Goal: Information Seeking & Learning: Learn about a topic

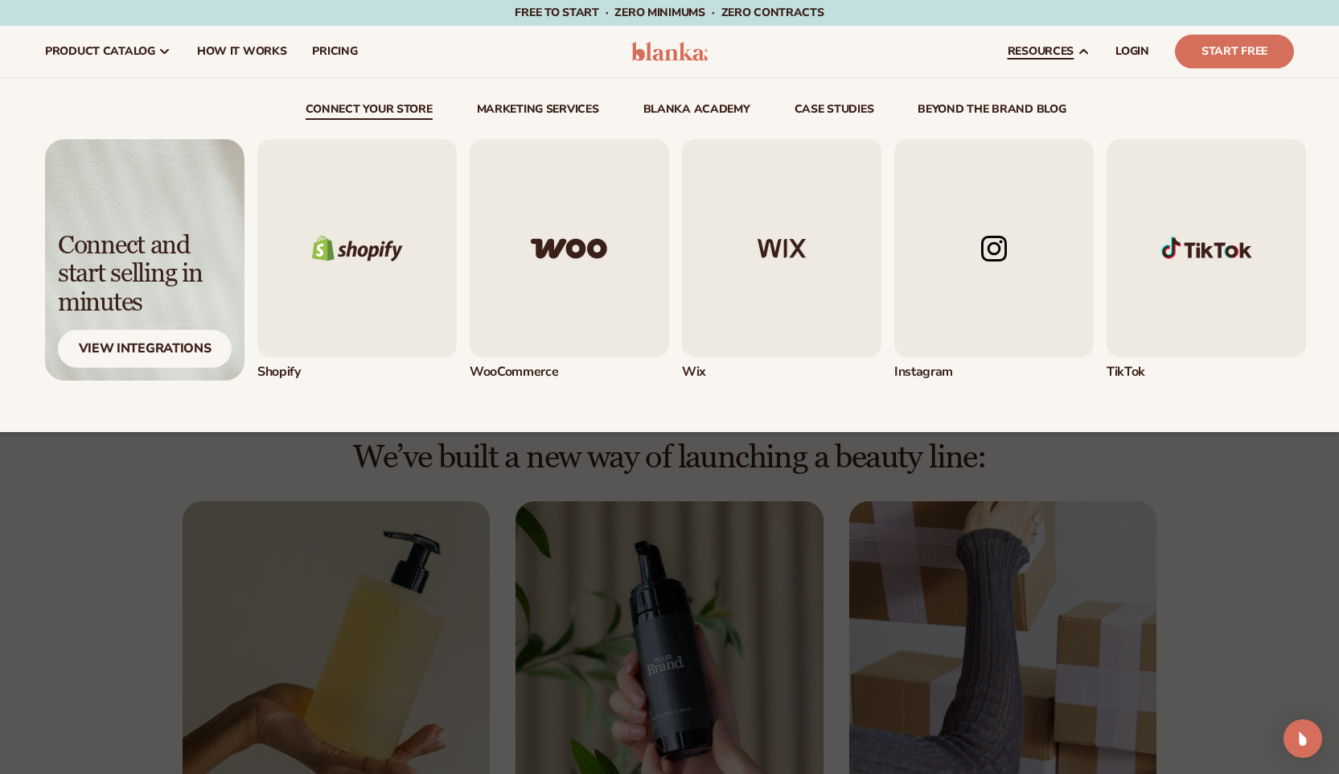
click at [1020, 216] on img "4 / 5" at bounding box center [993, 248] width 199 height 218
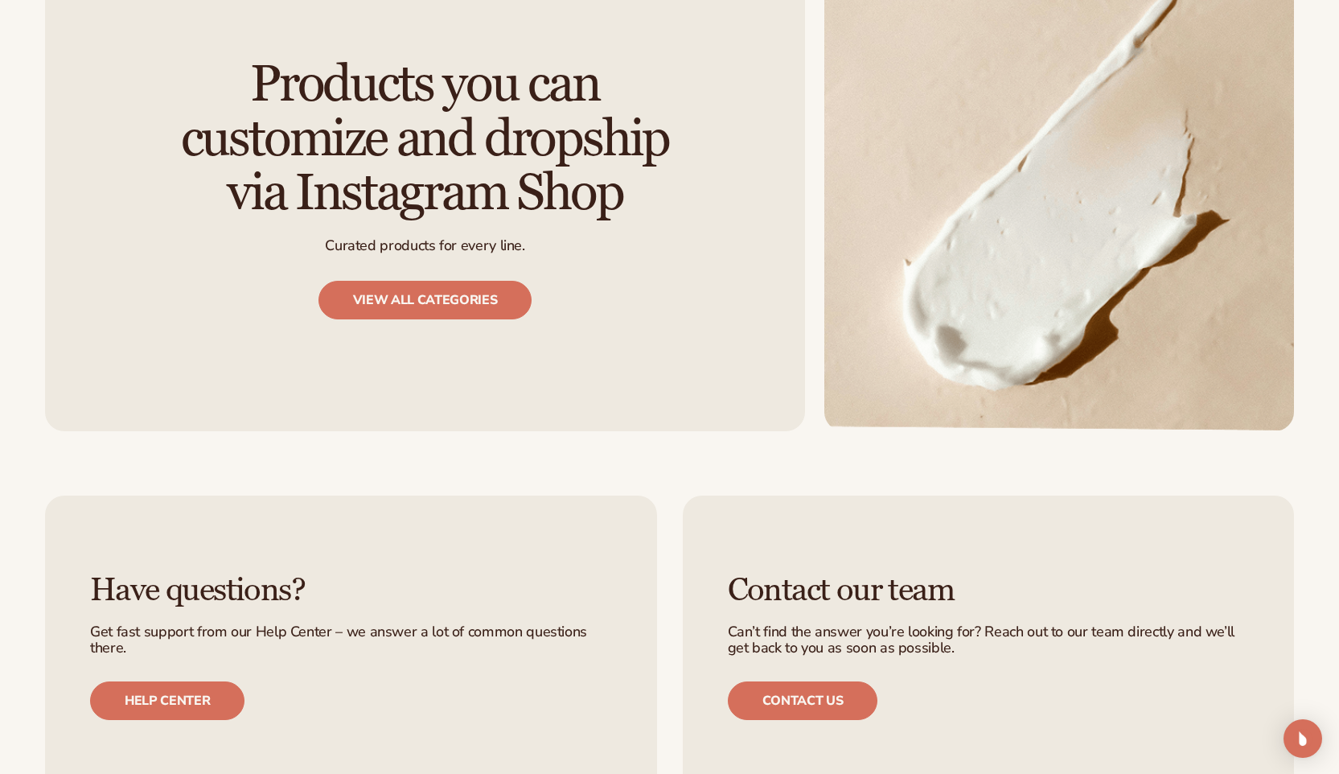
scroll to position [2008, 0]
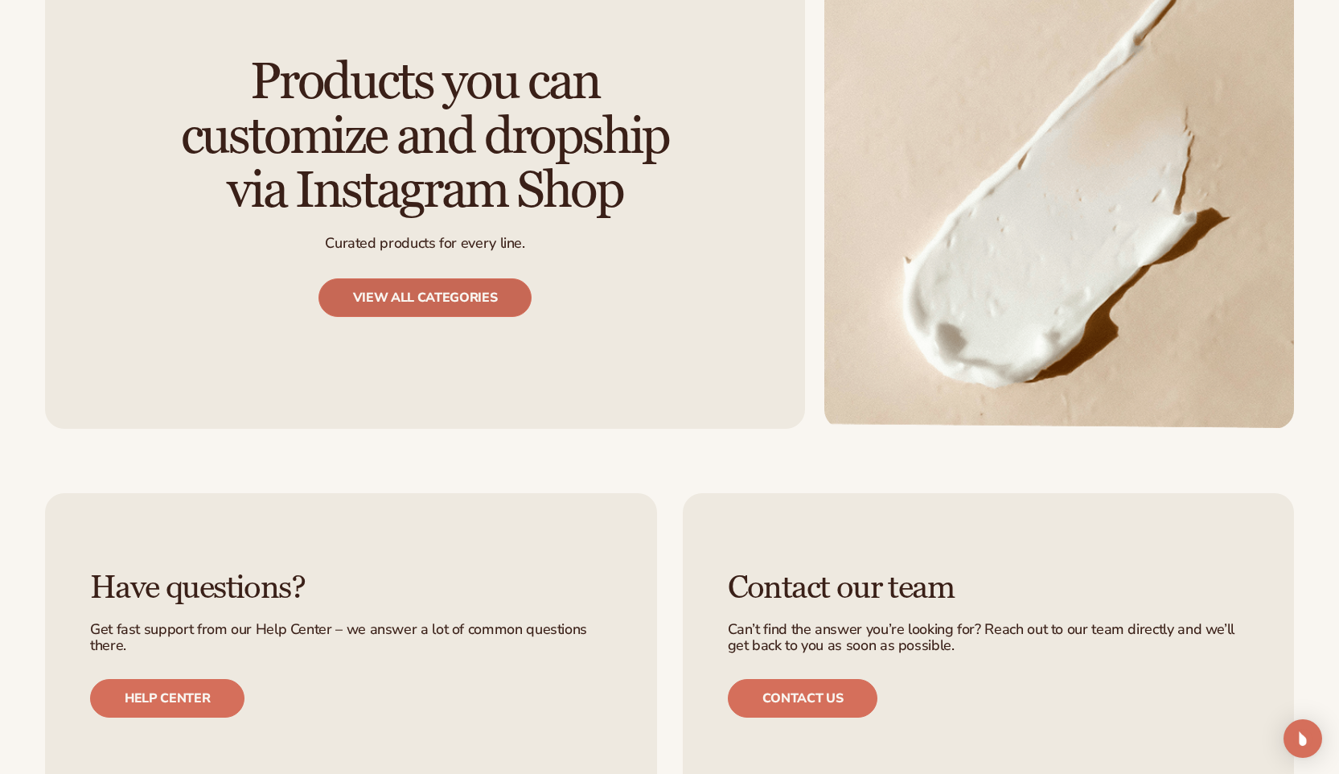
click at [508, 306] on link "View all categories" at bounding box center [425, 297] width 214 height 39
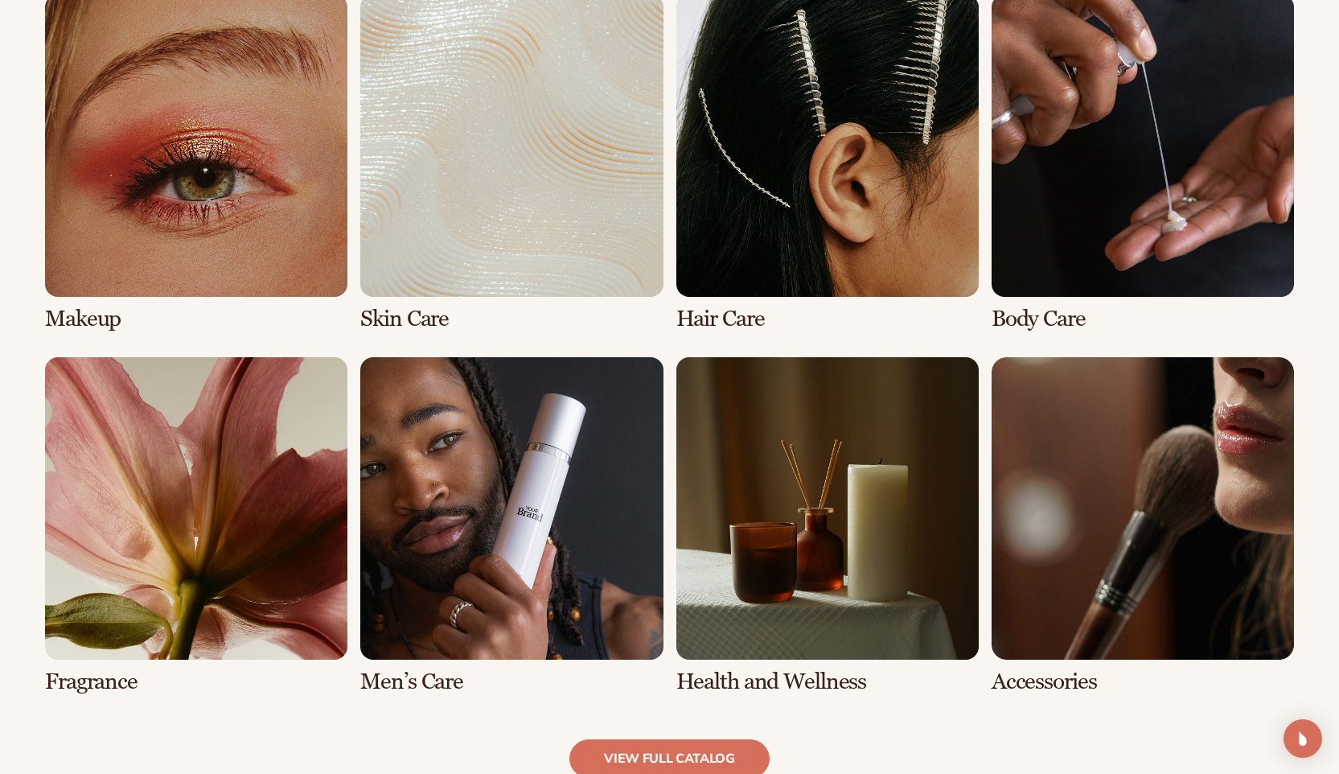
scroll to position [1218, 0]
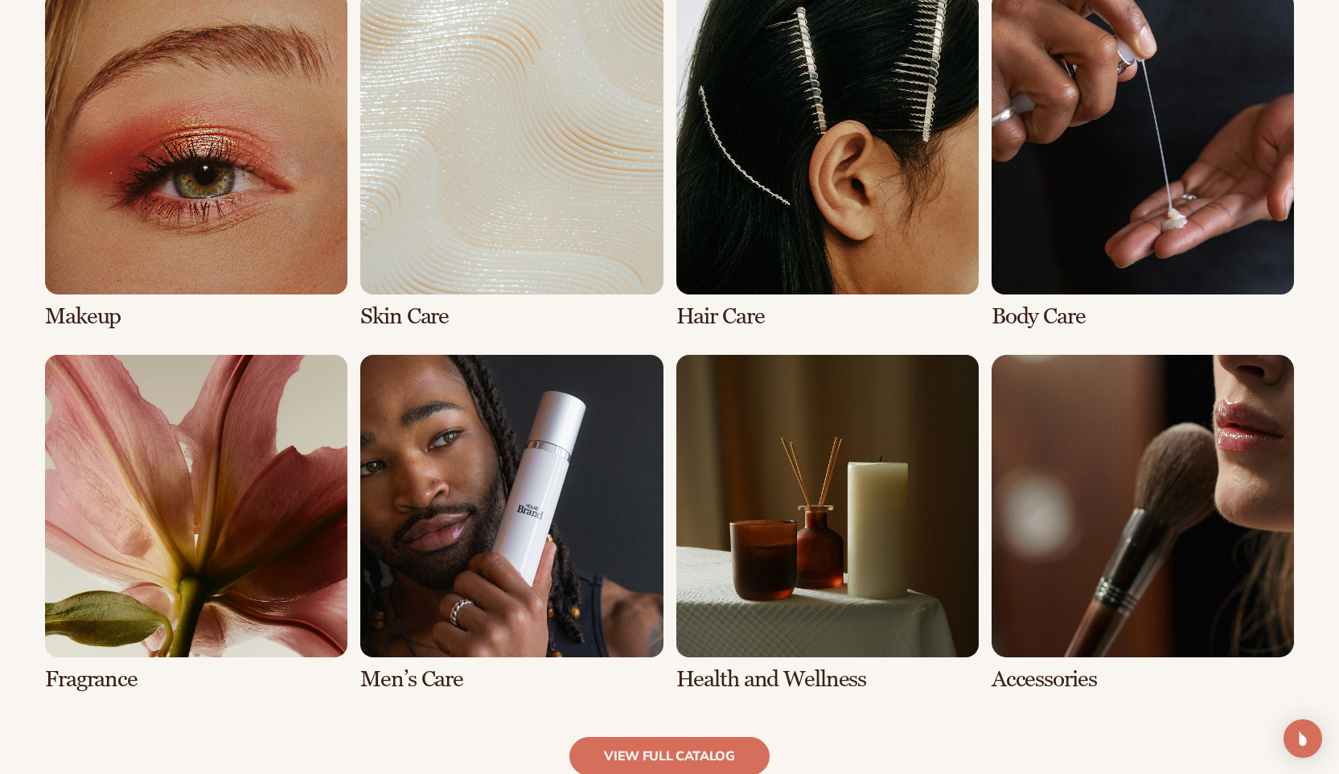
click at [581, 581] on link "6 / 8" at bounding box center [511, 523] width 302 height 337
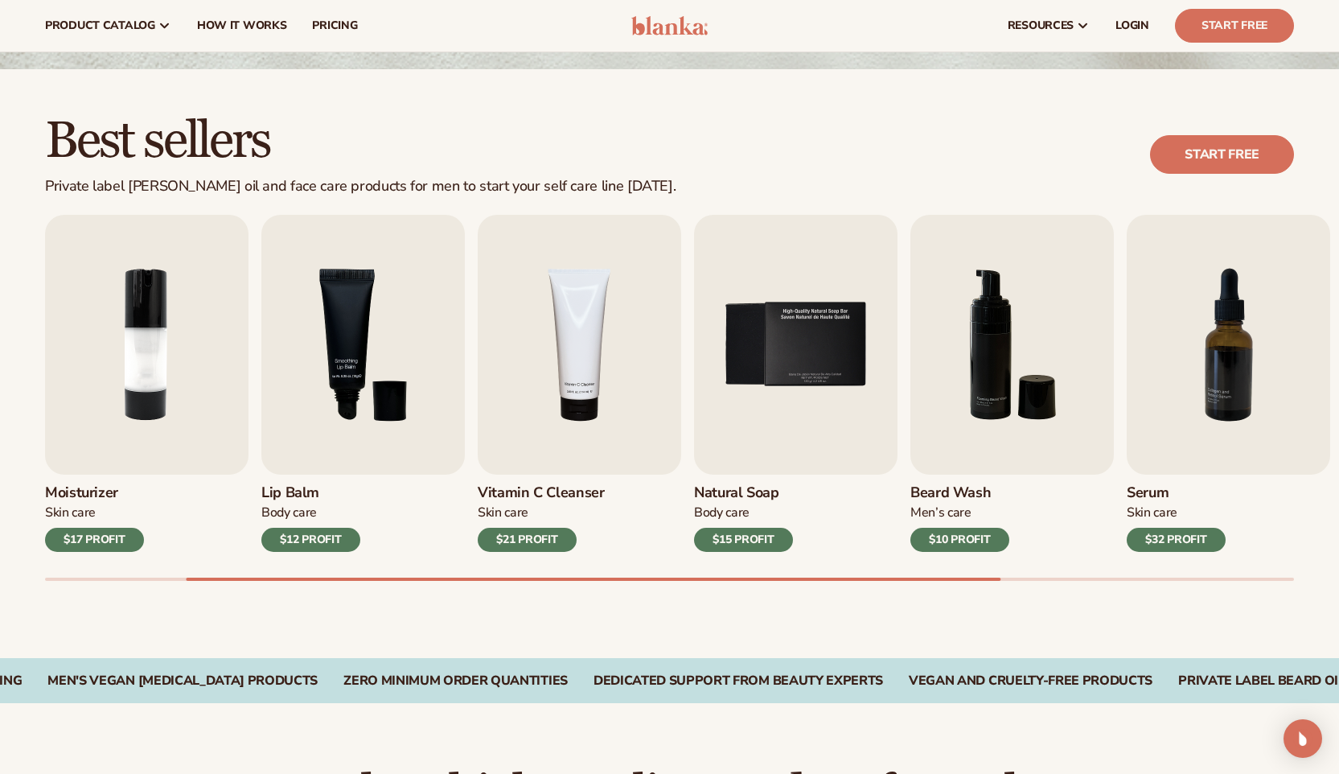
scroll to position [360, 0]
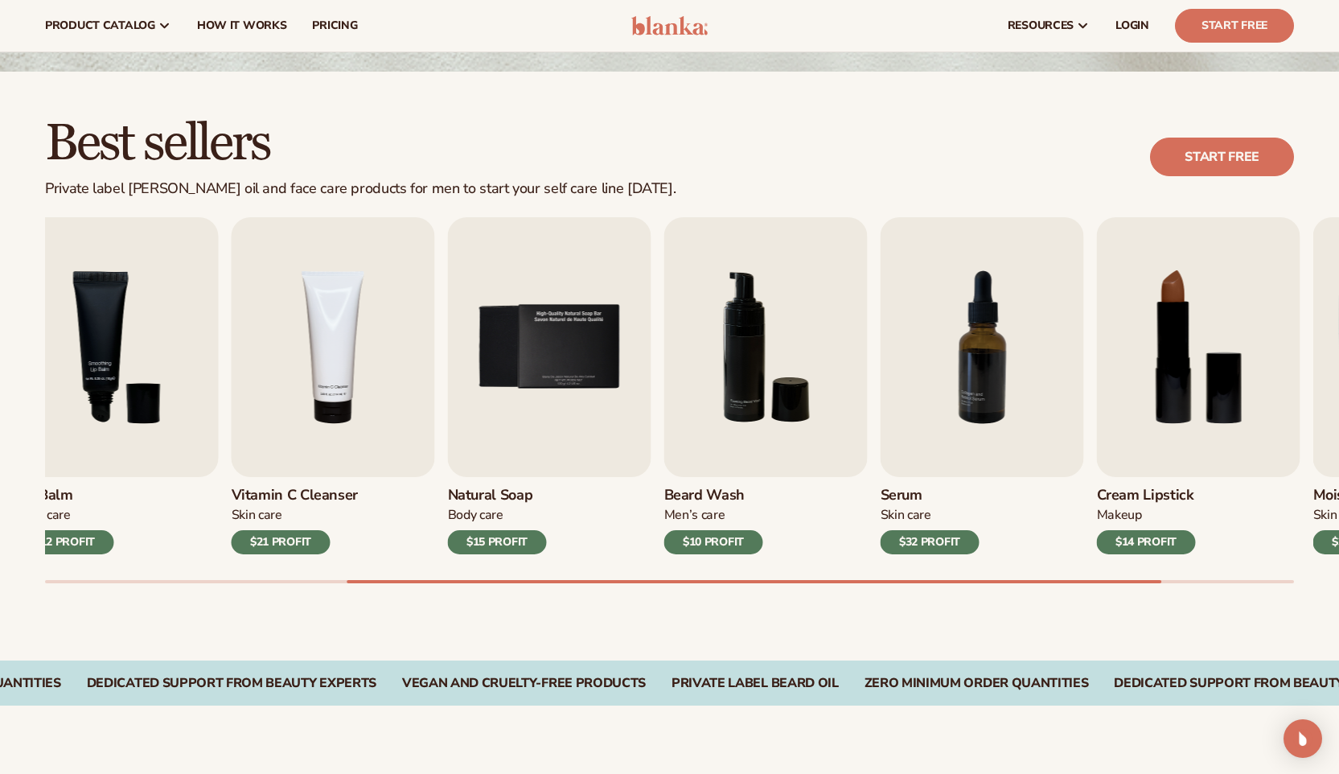
click at [1017, 582] on div at bounding box center [754, 581] width 815 height 3
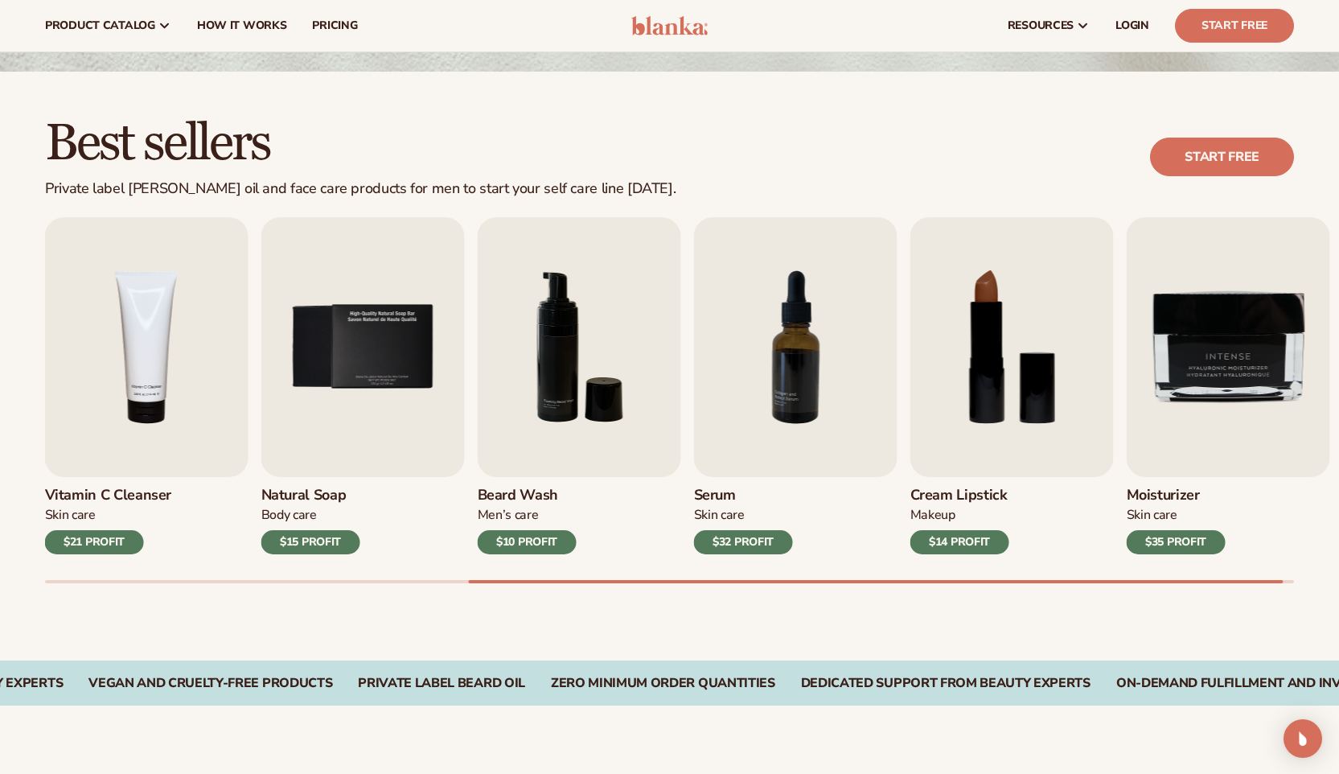
click at [1178, 588] on div "Best sellers Private label beard oil and face care products for men to start yo…" at bounding box center [669, 366] width 1339 height 589
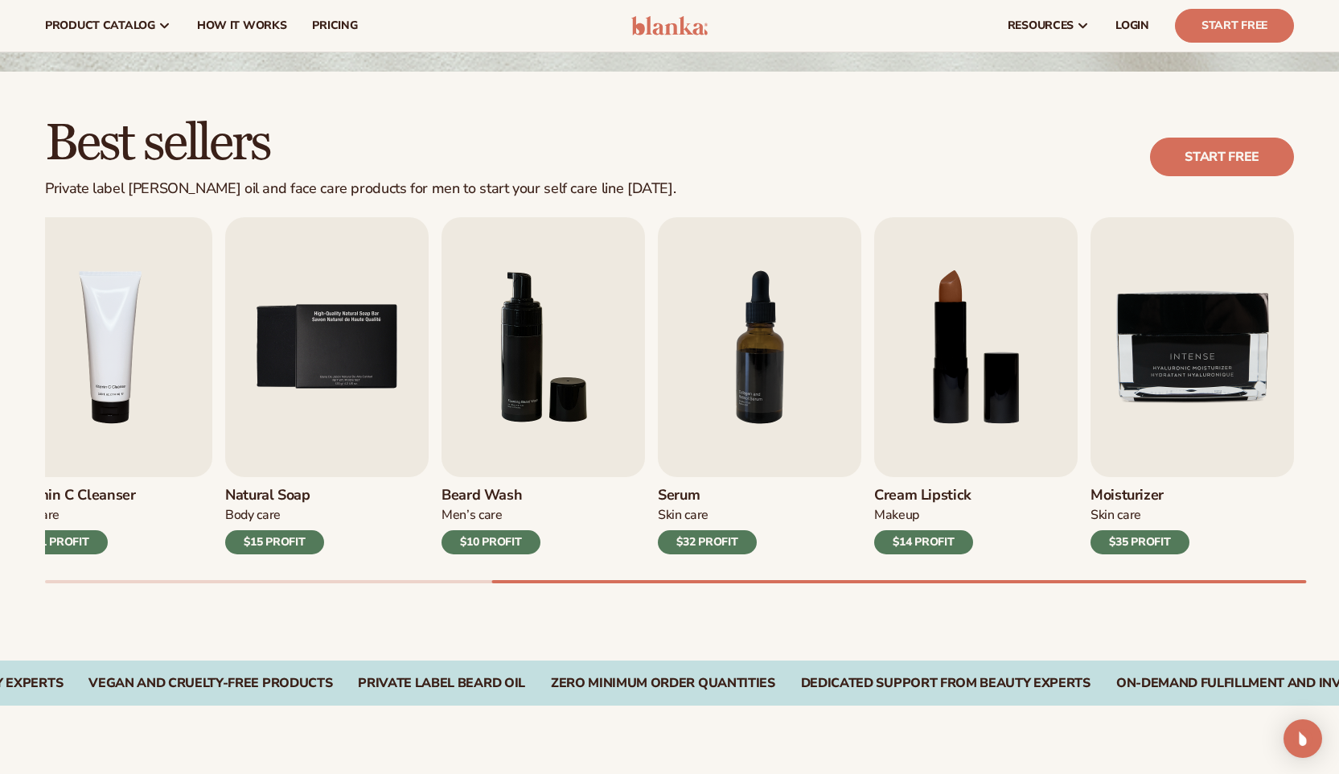
click at [1191, 579] on div "Lip Gloss Makeup $16 PROFIT Moisturizer Skin Care $17 PROFIT Lip Balm Body Care…" at bounding box center [692, 400] width 1294 height 366
drag, startPoint x: 1196, startPoint y: 578, endPoint x: 1051, endPoint y: 592, distance: 145.4
click at [1051, 592] on div "Best sellers Private label [PERSON_NAME] oil and face care products for men to …" at bounding box center [669, 366] width 1339 height 589
drag, startPoint x: 1060, startPoint y: 579, endPoint x: 911, endPoint y: 593, distance: 149.5
click at [911, 593] on div "Best sellers Private label [PERSON_NAME] oil and face care products for men to …" at bounding box center [669, 366] width 1339 height 589
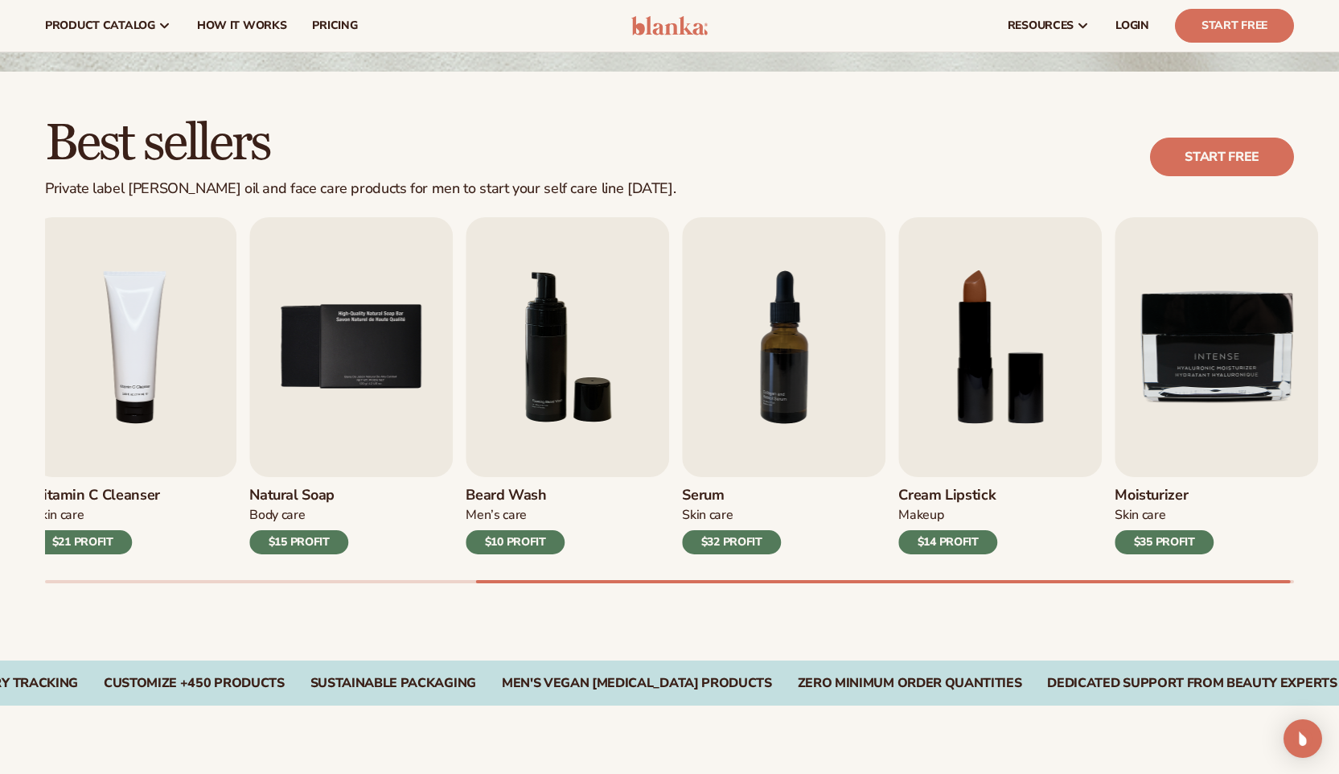
click at [894, 582] on div at bounding box center [883, 581] width 815 height 3
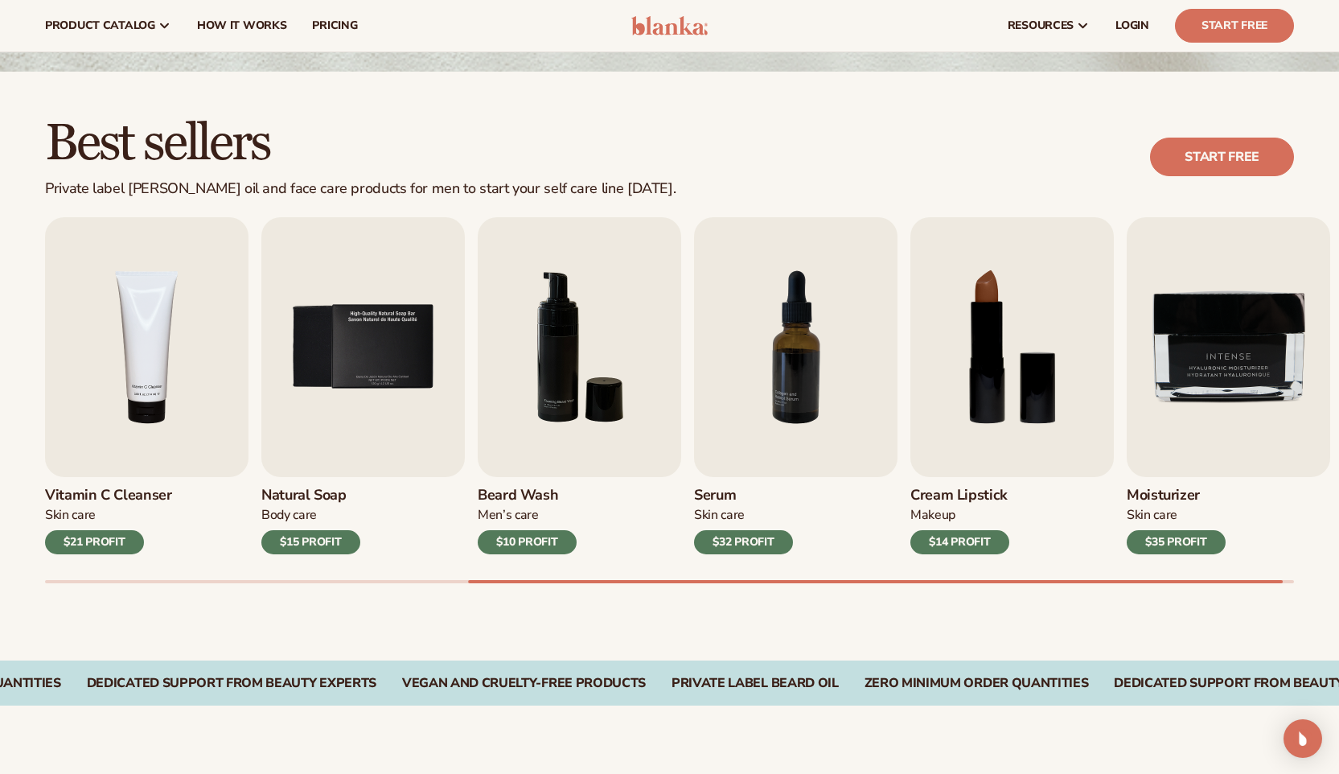
click at [710, 577] on div "Lip Gloss Makeup $16 PROFIT Moisturizer [MEDICAL_DATA] $17 PROFIT [MEDICAL_DATA…" at bounding box center [692, 400] width 1294 height 366
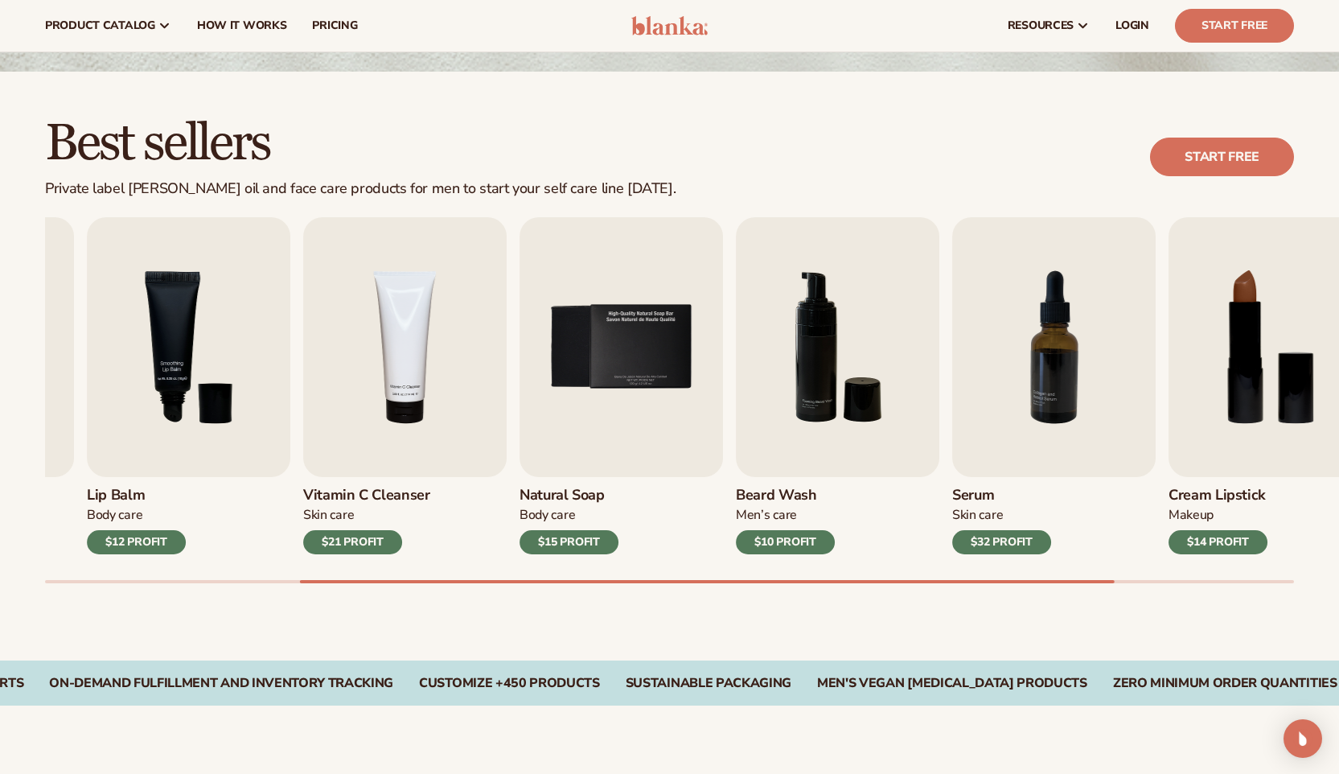
click at [305, 580] on div at bounding box center [707, 581] width 815 height 3
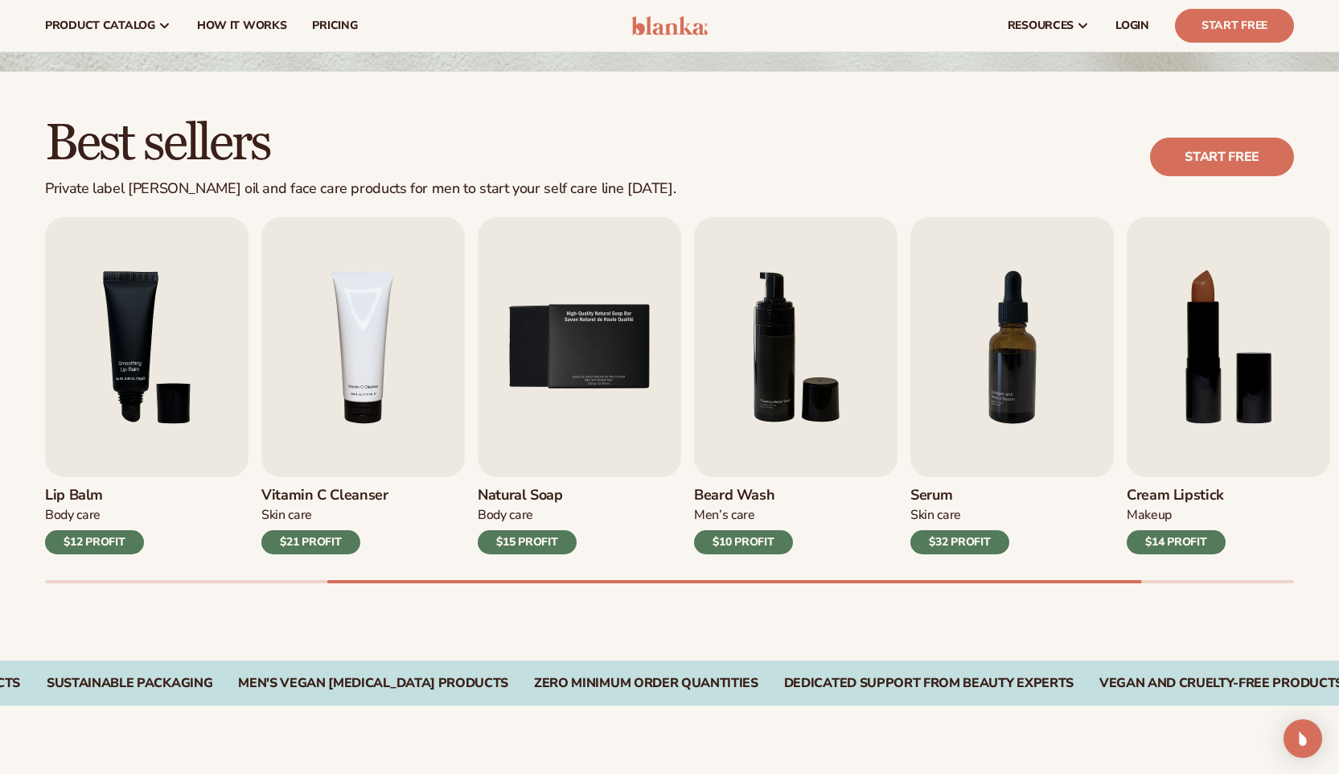
drag, startPoint x: 465, startPoint y: 576, endPoint x: 236, endPoint y: 600, distance: 229.6
click at [236, 600] on div "Best sellers Private label [PERSON_NAME] oil and face care products for men to …" at bounding box center [669, 366] width 1339 height 589
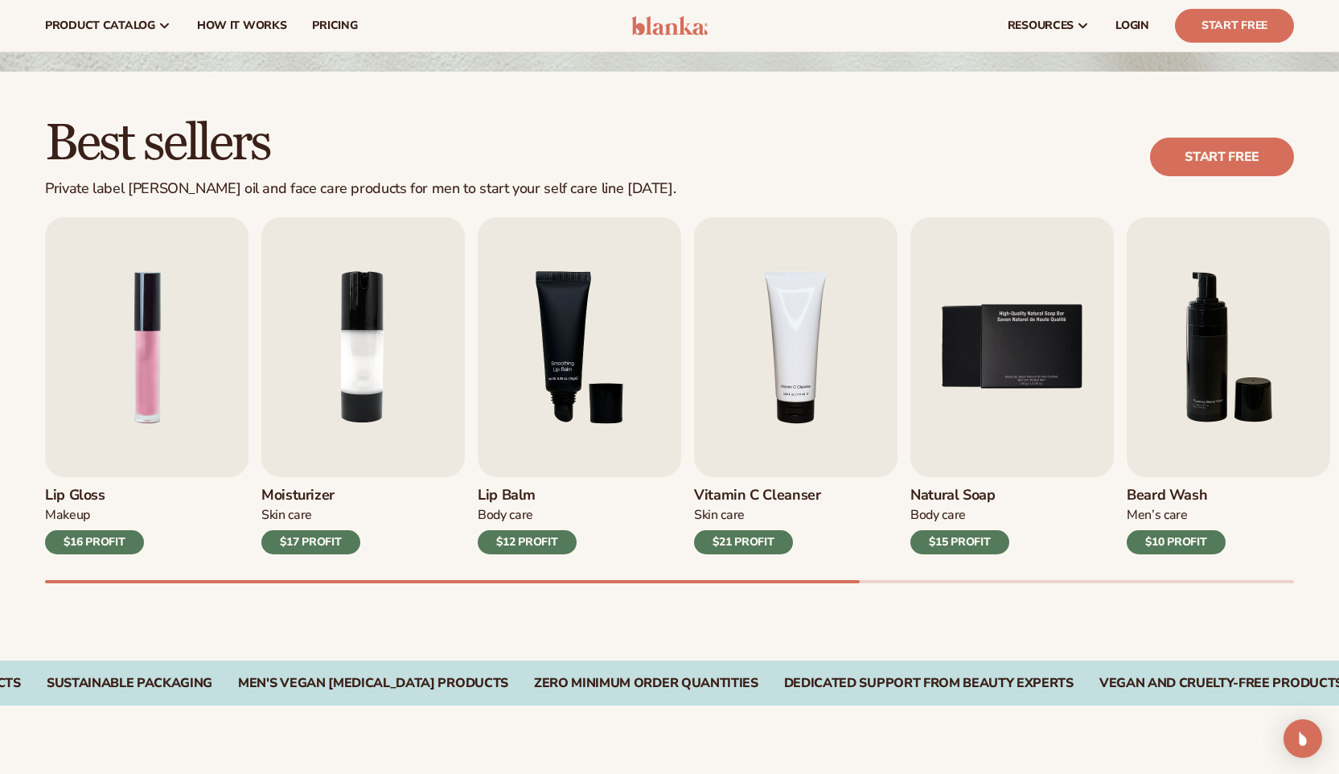
click at [42, 576] on div "Best sellers Private label [PERSON_NAME] oil and face care products for men to …" at bounding box center [669, 366] width 1339 height 589
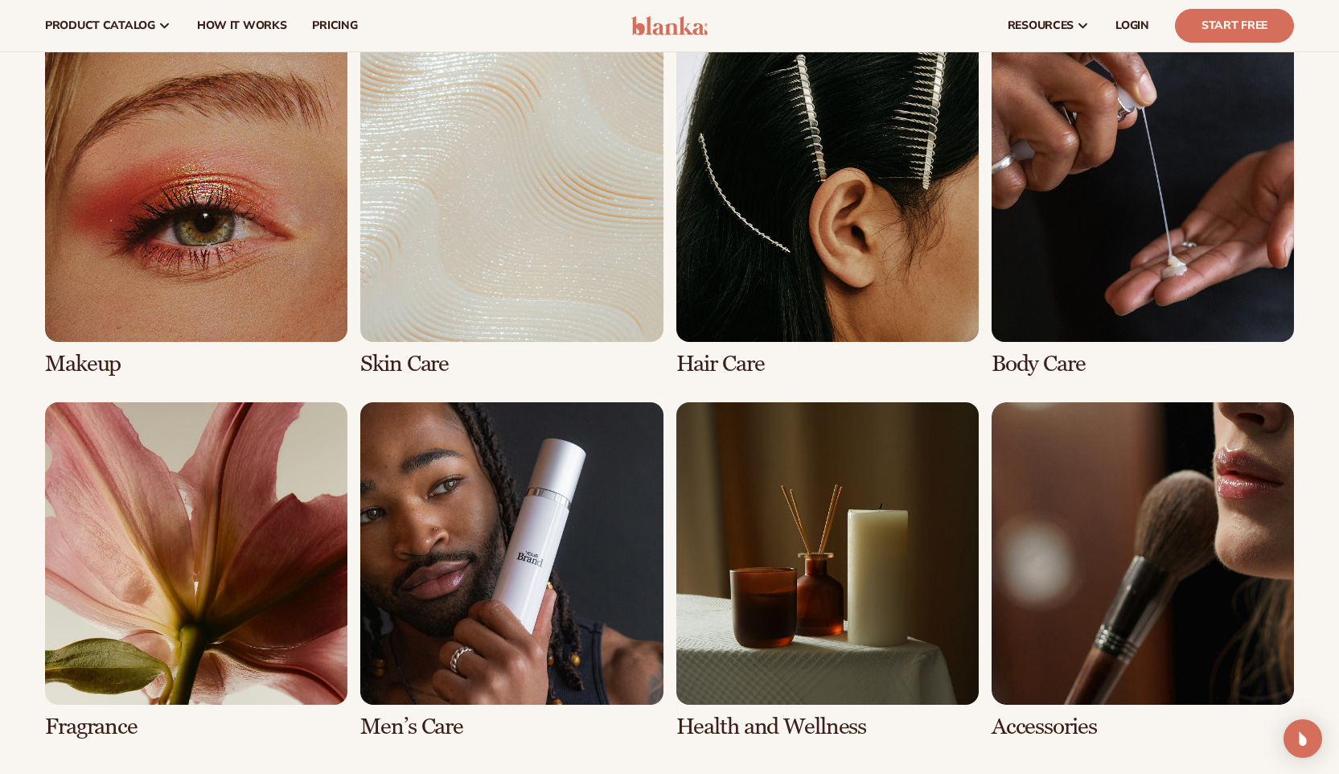
scroll to position [1169, 0]
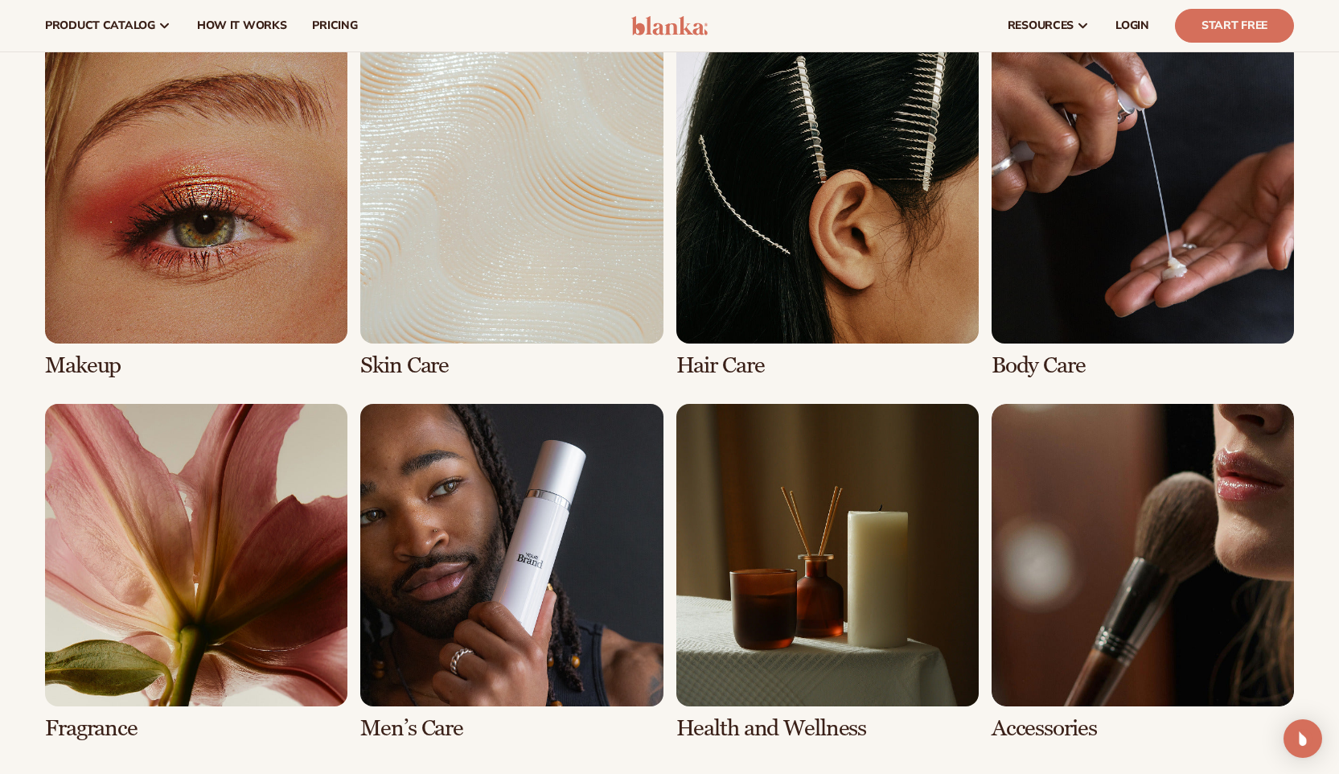
click at [464, 449] on link "6 / 8" at bounding box center [511, 572] width 302 height 337
click at [469, 445] on link "6 / 8" at bounding box center [511, 572] width 302 height 337
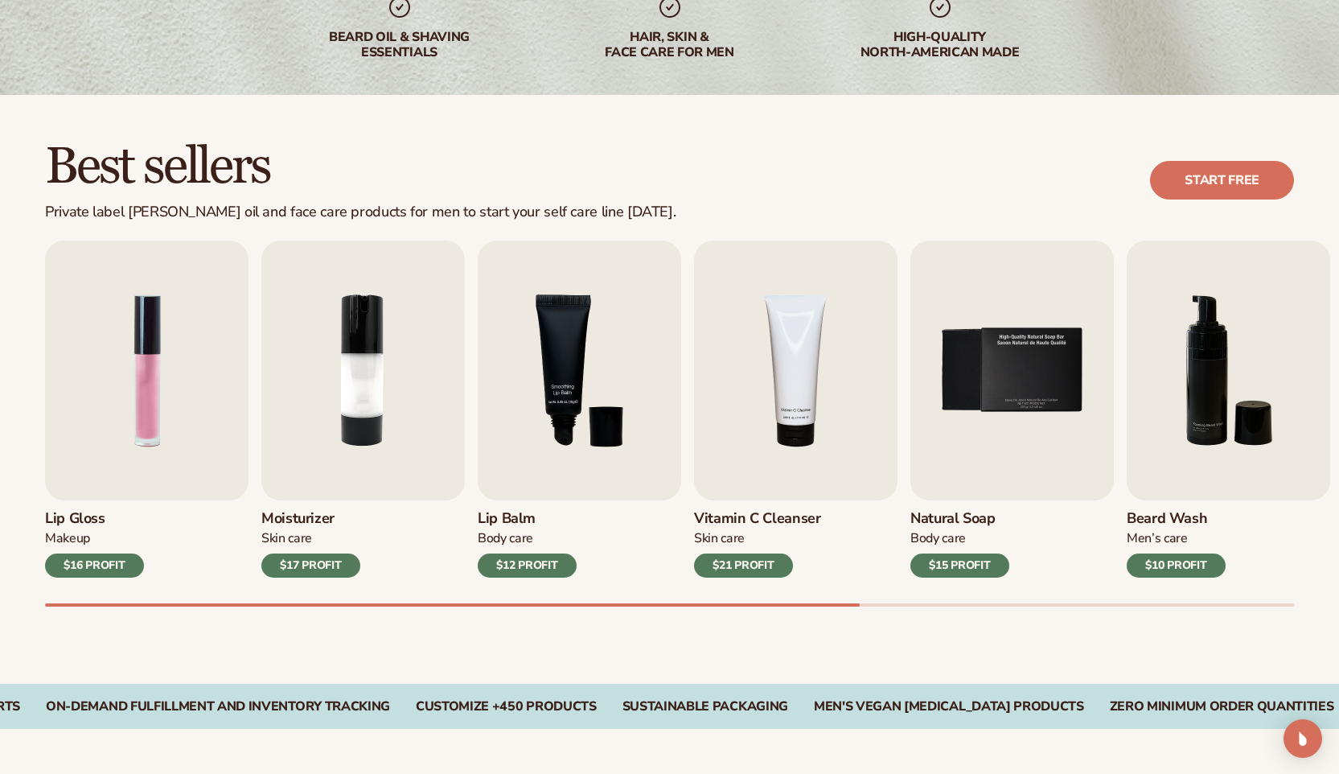
scroll to position [350, 0]
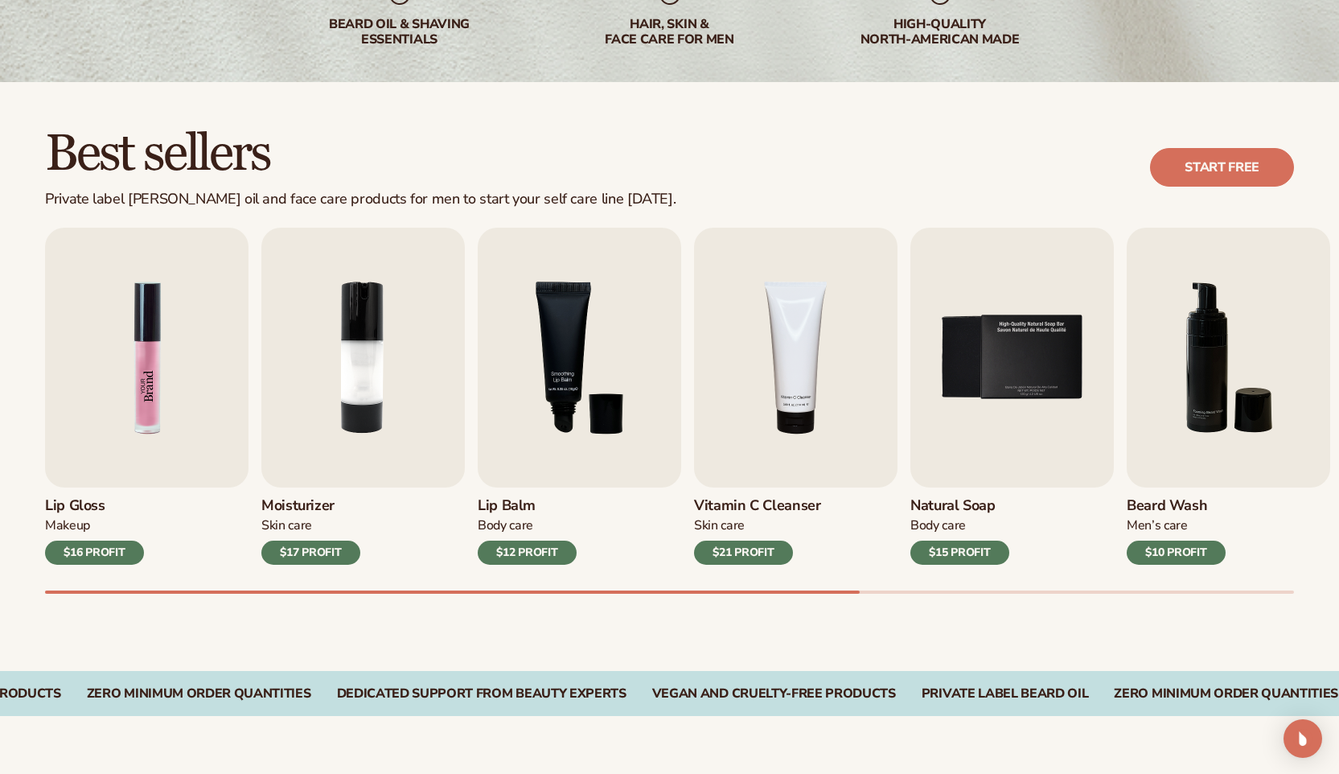
click at [231, 387] on img "1 / 9" at bounding box center [146, 358] width 203 height 260
click at [184, 377] on img "1 / 9" at bounding box center [146, 358] width 203 height 260
click at [160, 429] on img "1 / 9" at bounding box center [146, 358] width 203 height 260
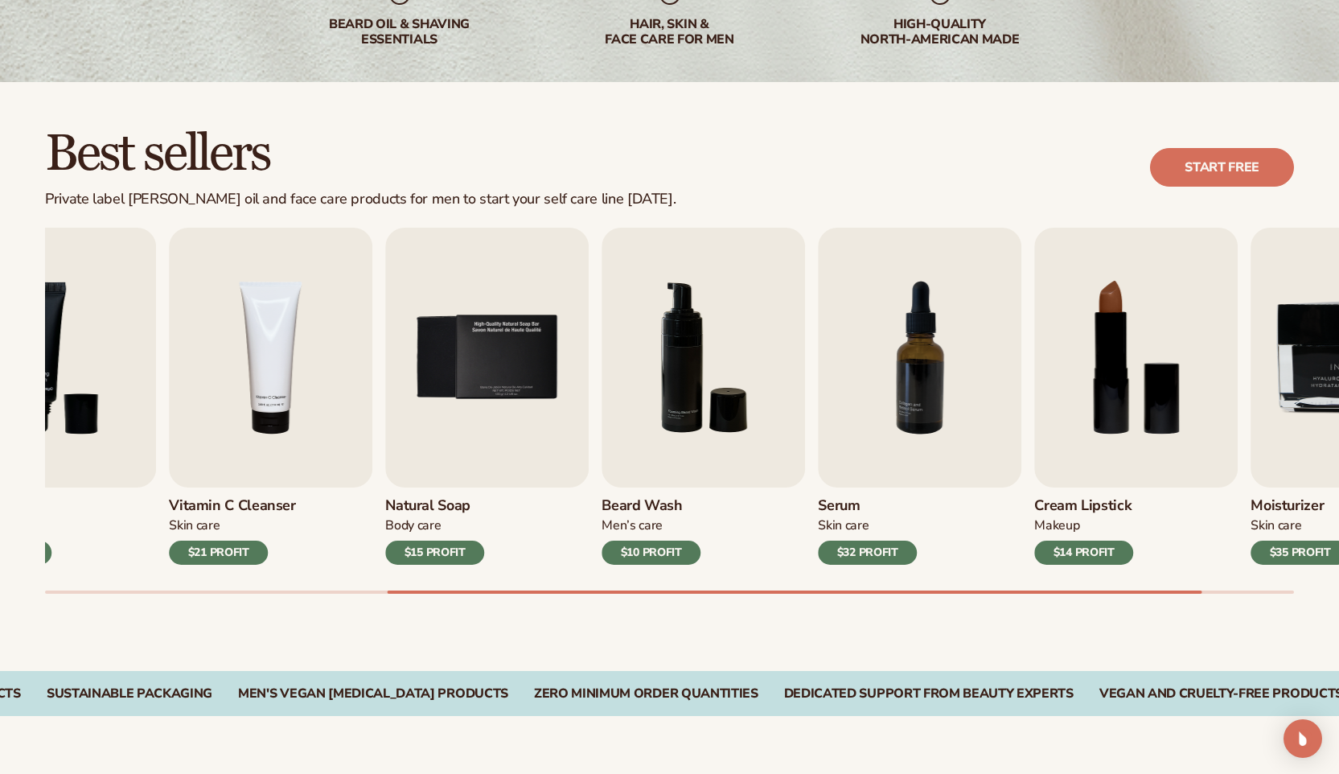
click at [983, 587] on div "Lip Gloss Makeup $16 PROFIT Moisturizer [MEDICAL_DATA] $17 PROFIT [MEDICAL_DATA…" at bounding box center [692, 411] width 1294 height 366
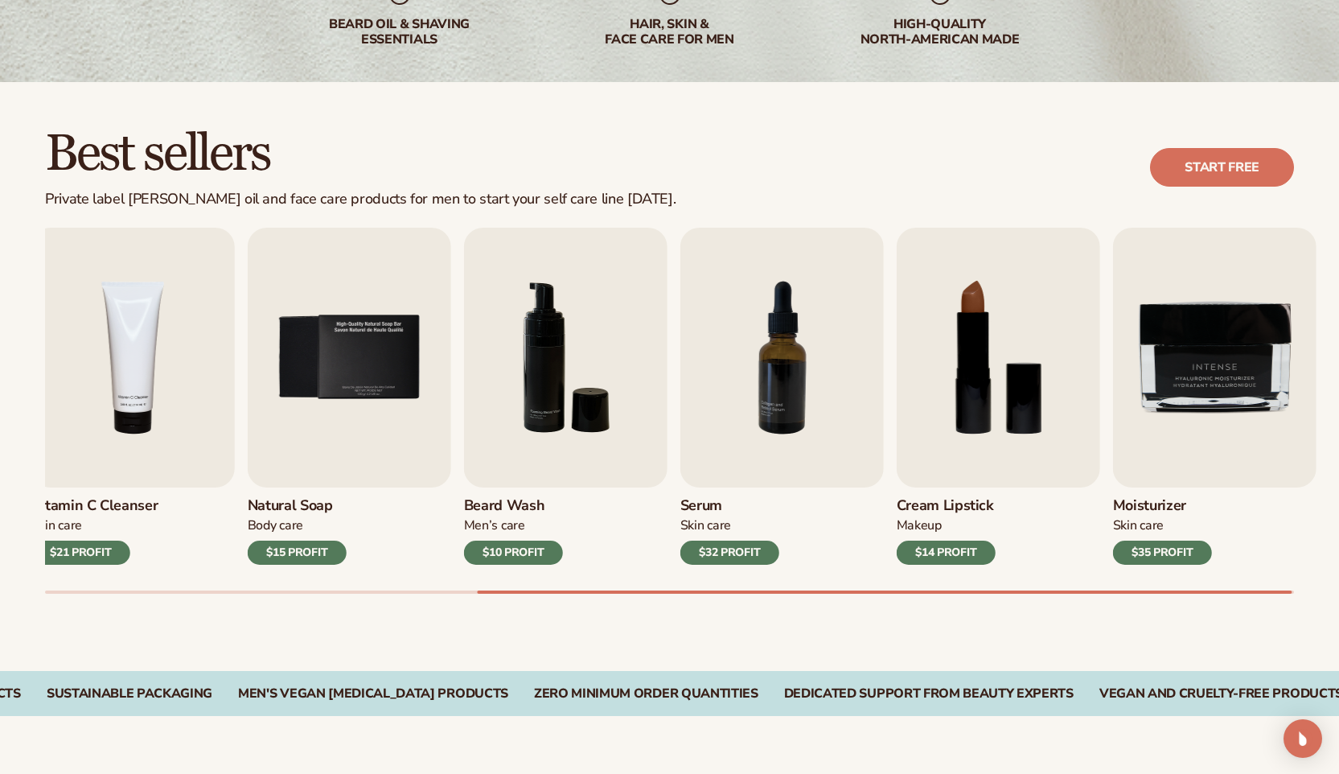
click at [1127, 600] on div "Best sellers Private label [PERSON_NAME] oil and face care products for men to …" at bounding box center [669, 376] width 1339 height 589
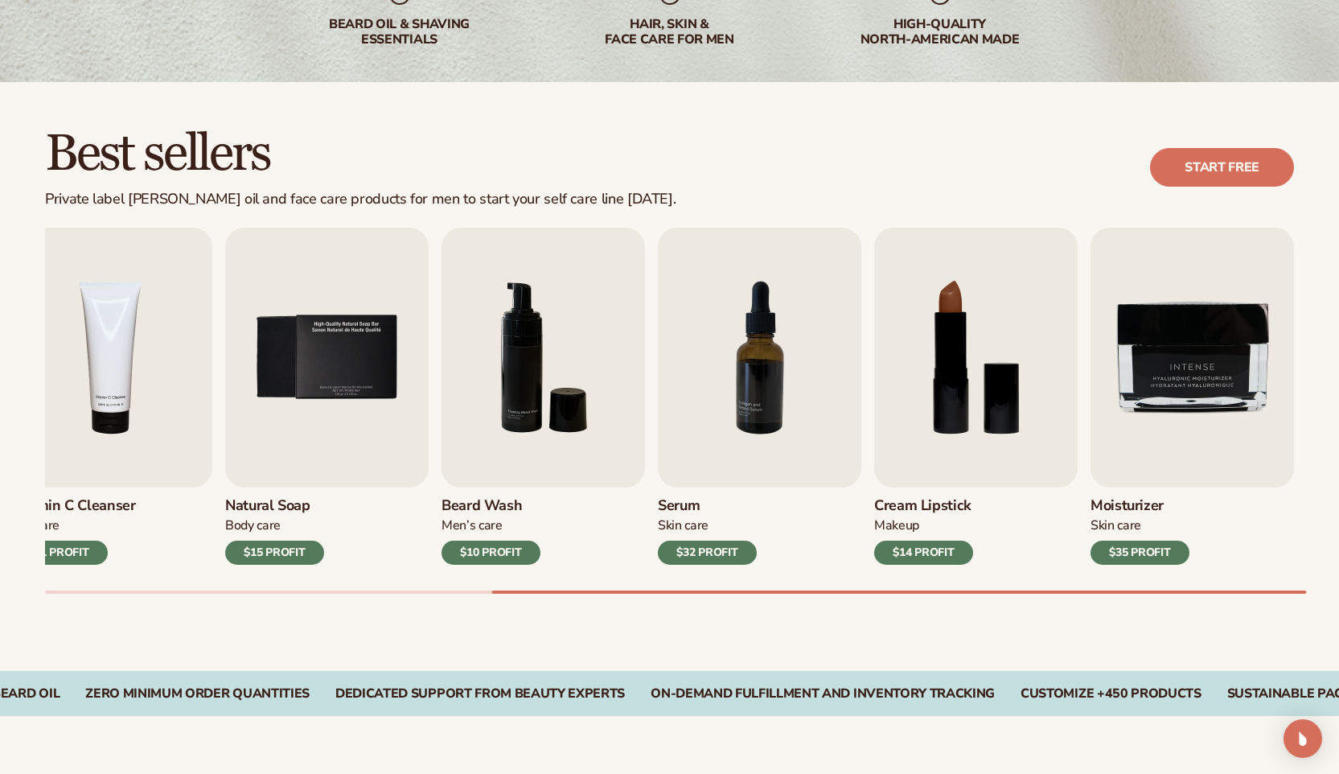
click at [1167, 589] on div "Lip Gloss Makeup $16 PROFIT Moisturizer [MEDICAL_DATA] $17 PROFIT [MEDICAL_DATA…" at bounding box center [692, 411] width 1294 height 366
